Goal: Task Accomplishment & Management: Manage account settings

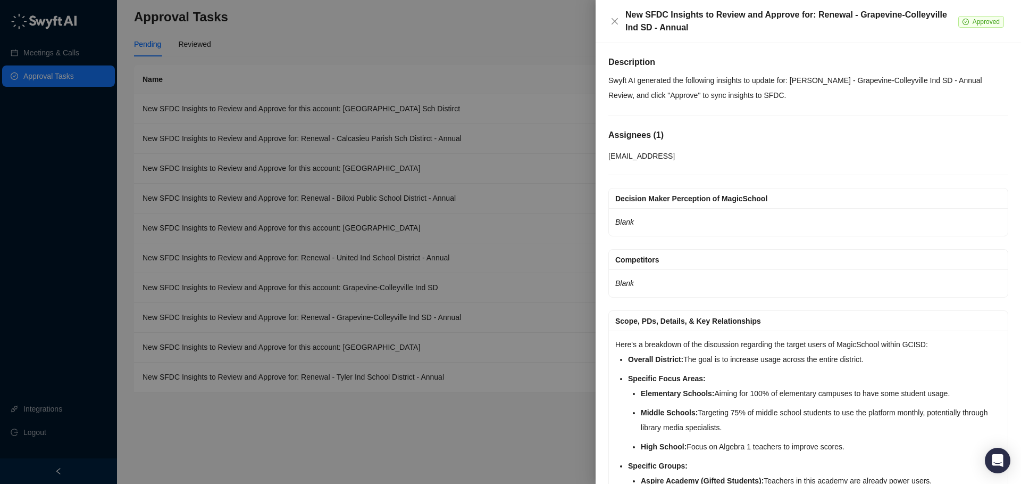
click at [365, 168] on div at bounding box center [510, 242] width 1021 height 484
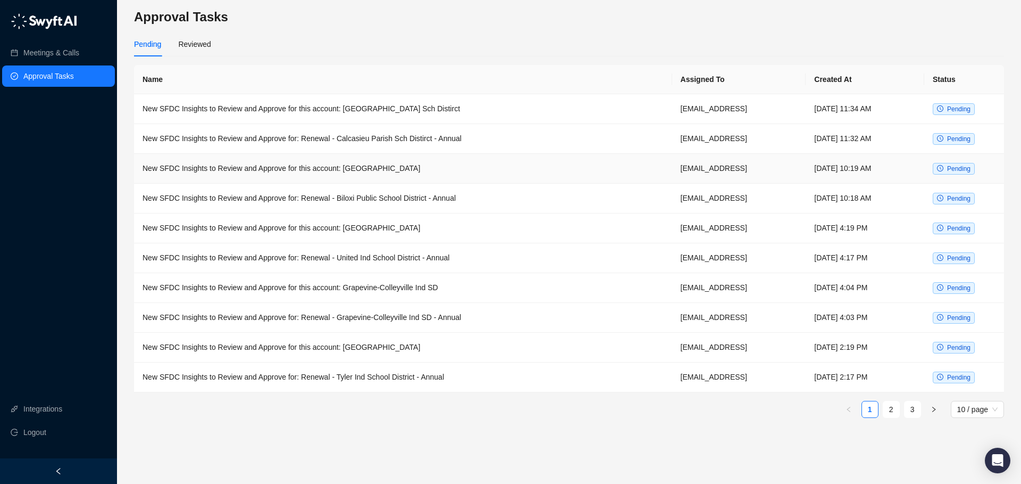
click at [384, 167] on td "New SFDC Insights to Review and Approve for this account: [GEOGRAPHIC_DATA]" at bounding box center [403, 169] width 538 height 30
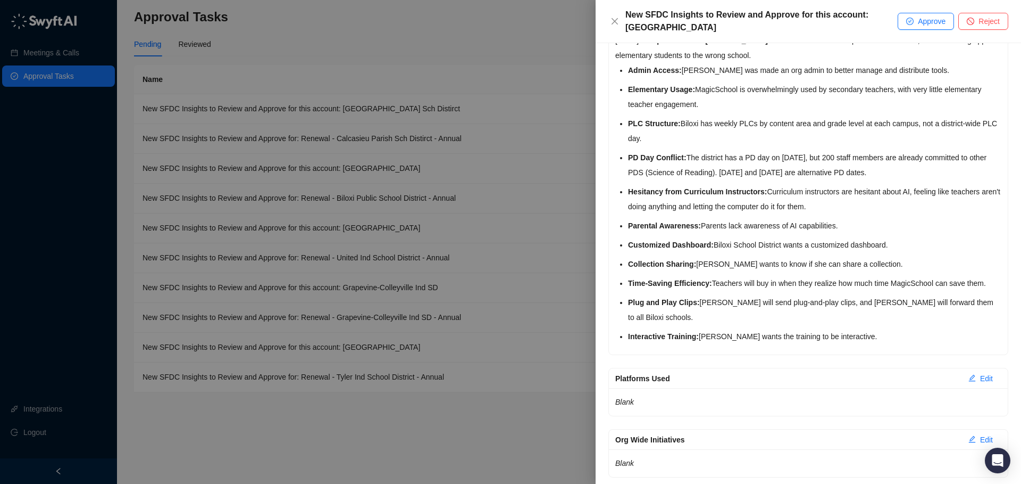
scroll to position [1117, 0]
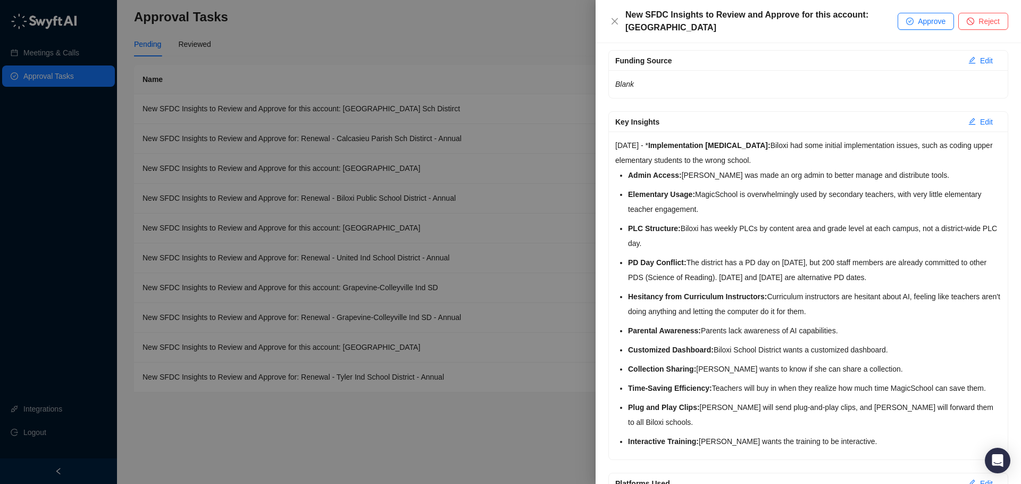
click at [460, 201] on div at bounding box center [510, 242] width 1021 height 484
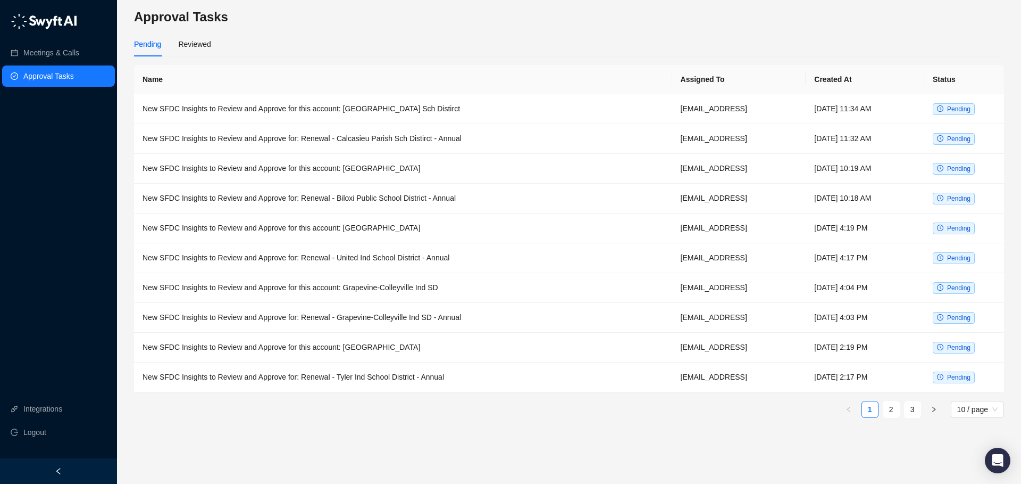
click at [432, 199] on td "New SFDC Insights to Review and Approve for: Renewal - Biloxi Public School Dis…" at bounding box center [403, 199] width 538 height 30
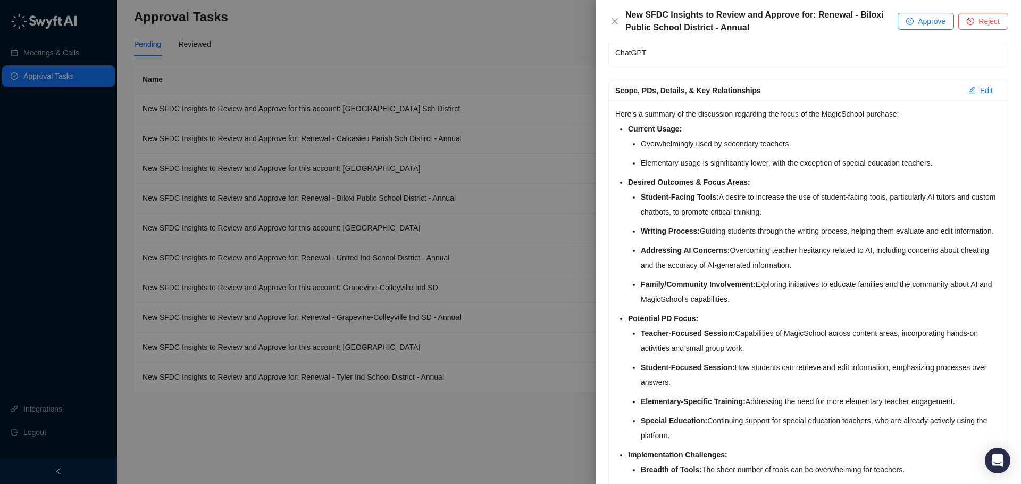
scroll to position [232, 0]
click at [506, 212] on div at bounding box center [510, 242] width 1021 height 484
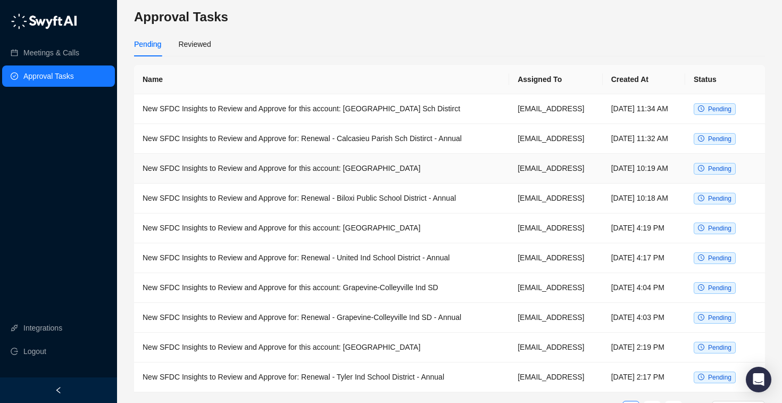
click at [364, 177] on td "New SFDC Insights to Review and Approve for this account: [GEOGRAPHIC_DATA]" at bounding box center [321, 169] width 375 height 30
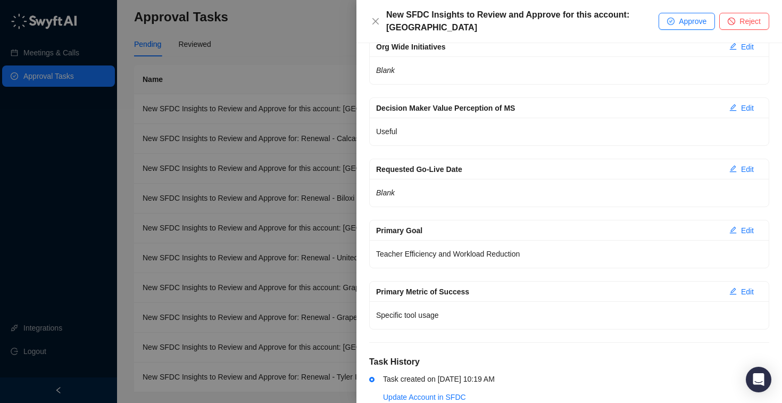
scroll to position [1617, 0]
